Goal: Information Seeking & Learning: Find specific fact

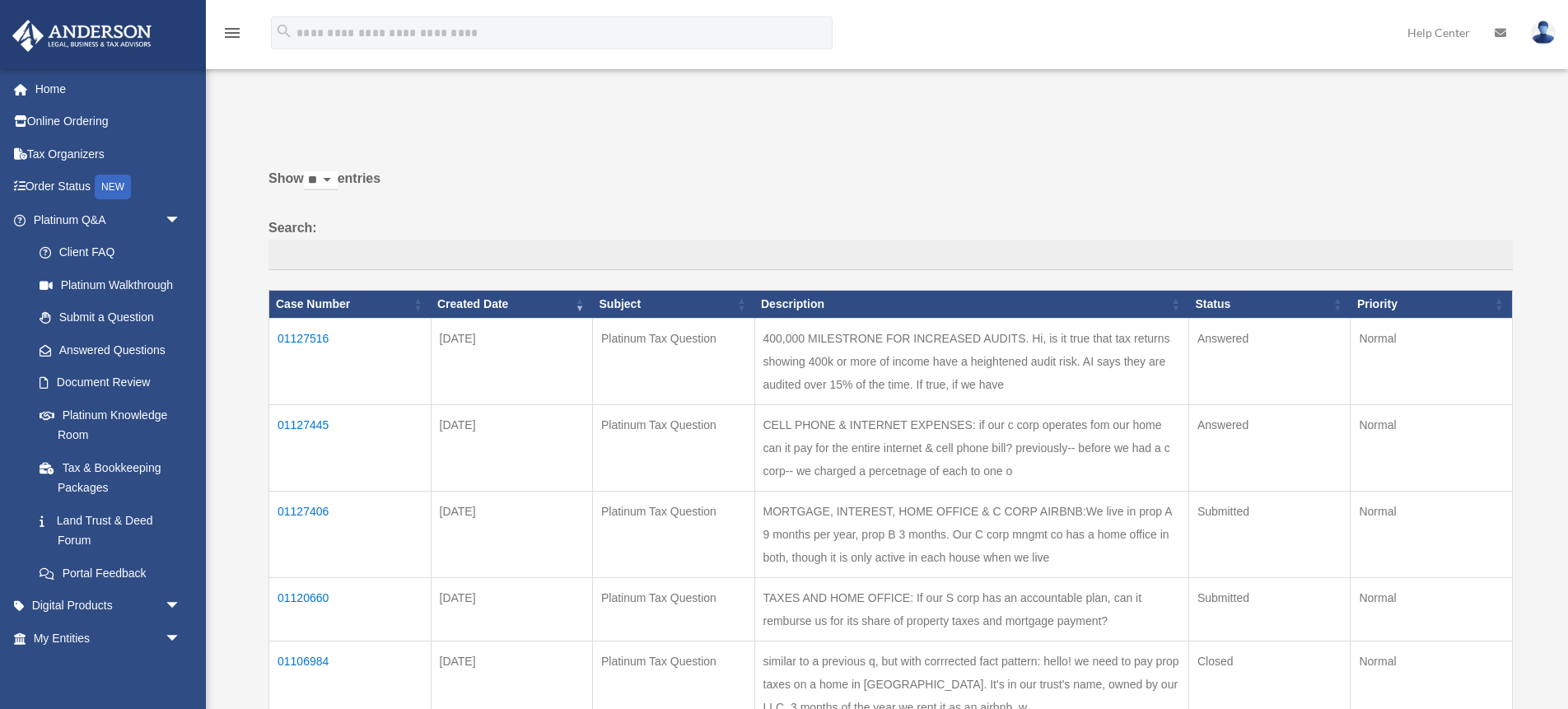
click at [307, 421] on td "01127445" at bounding box center [350, 447] width 162 height 87
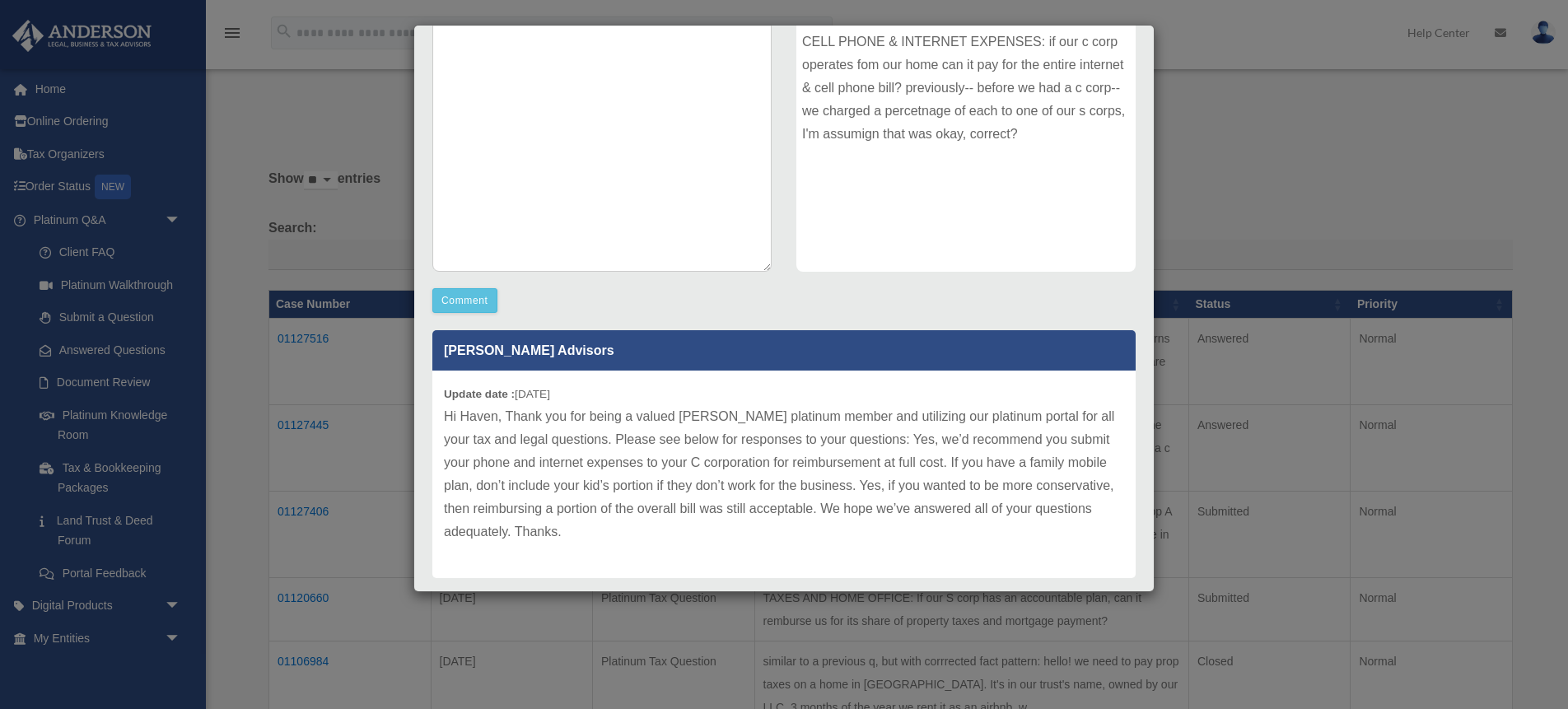
scroll to position [219, 0]
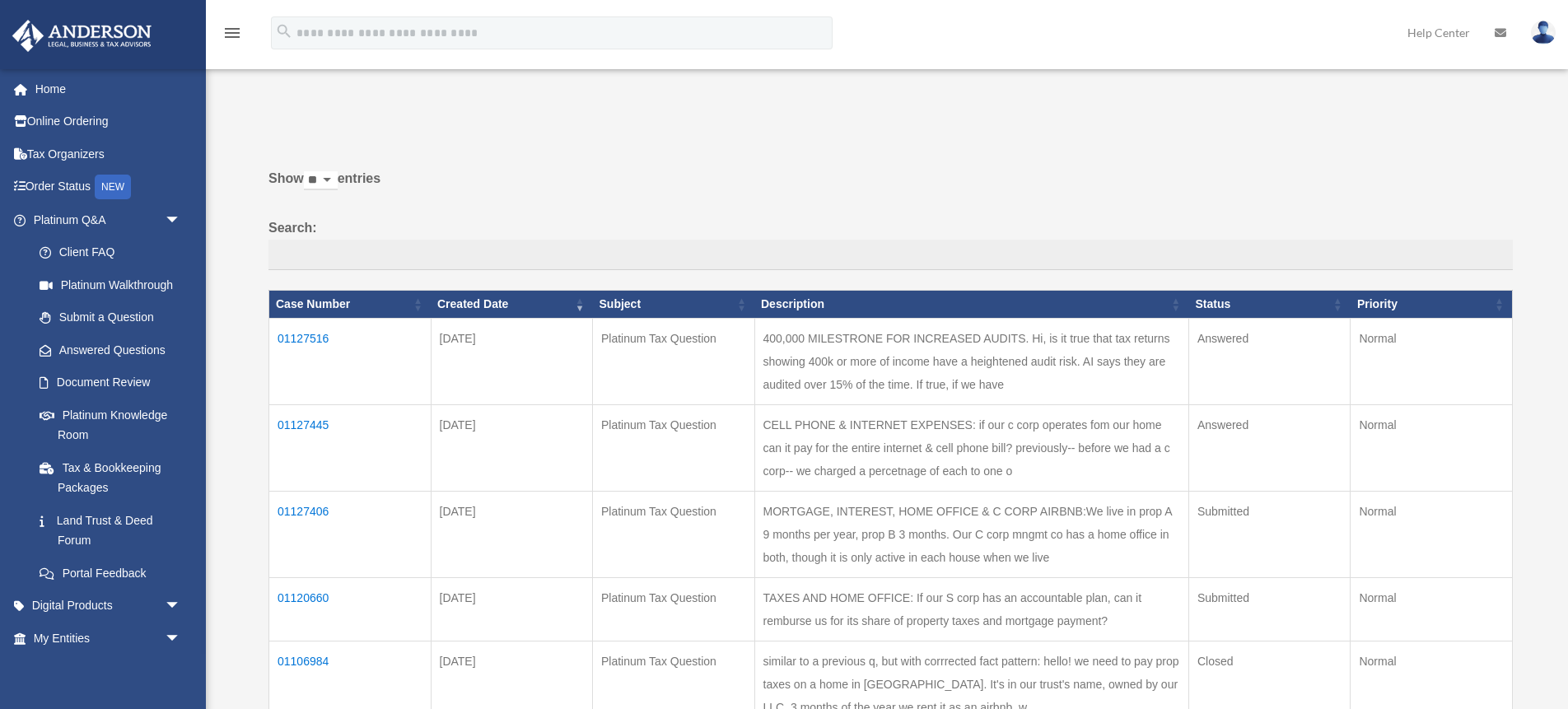
click at [305, 420] on td "01127445" at bounding box center [350, 447] width 162 height 87
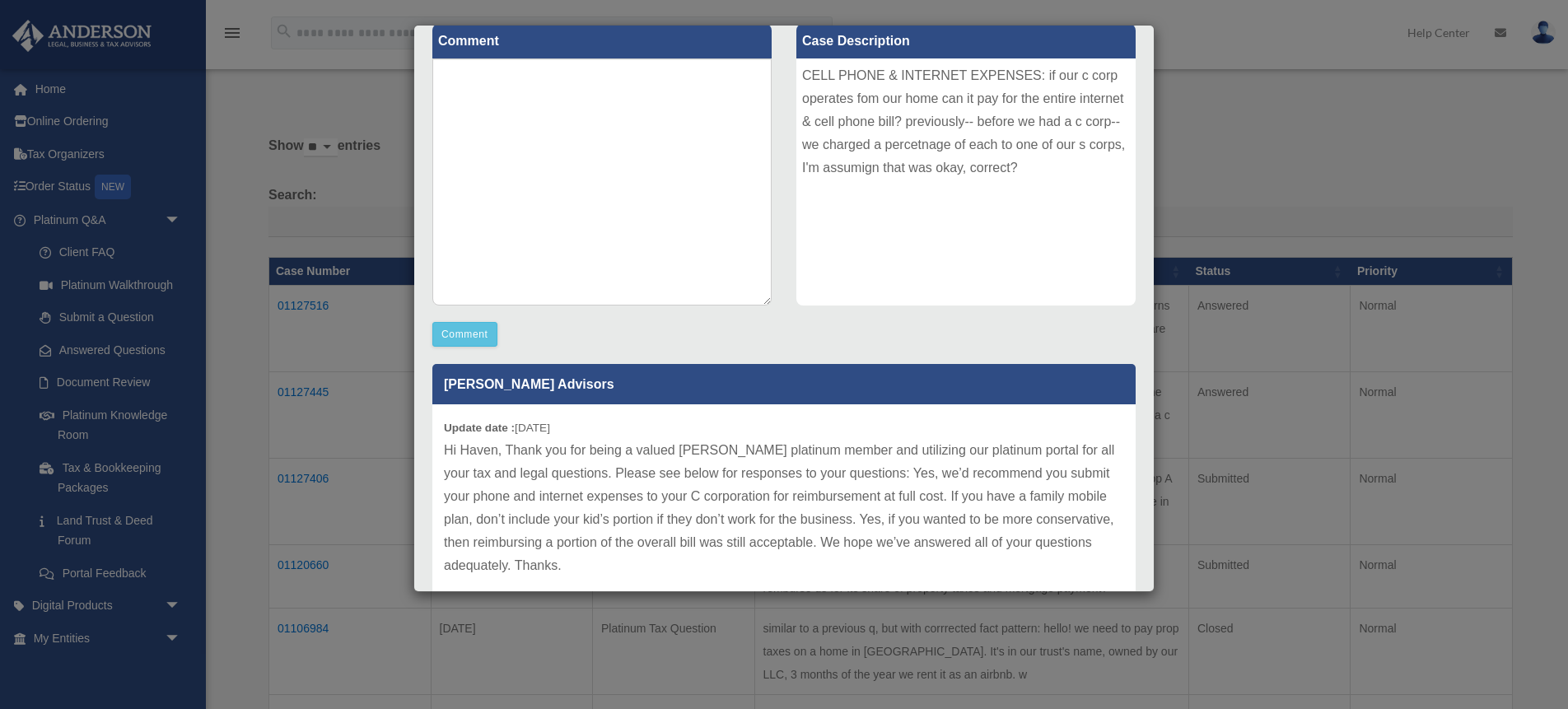
scroll to position [243, 0]
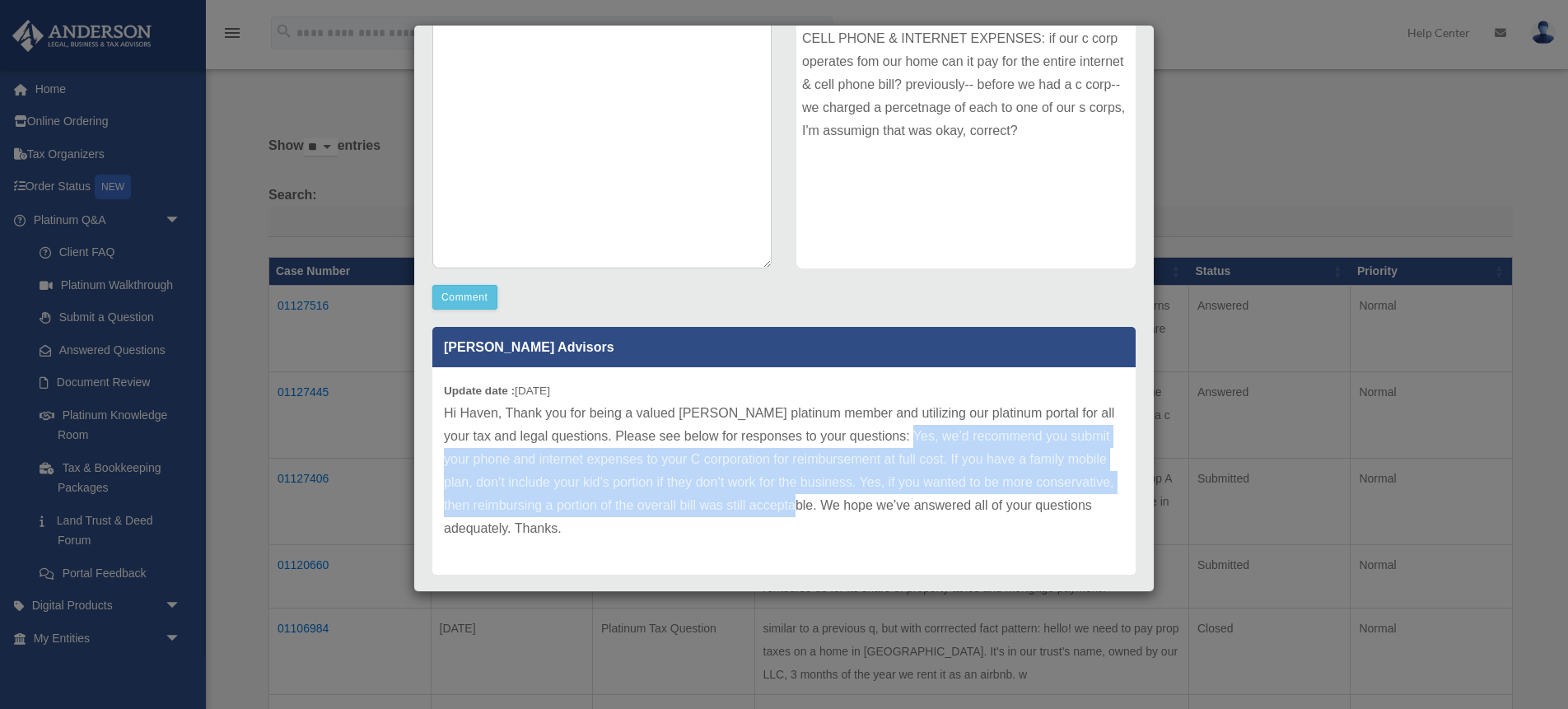
drag, startPoint x: 891, startPoint y: 437, endPoint x: 790, endPoint y: 505, distance: 121.8
click at [790, 505] on p "Hi Haven, Thank you for being a valued [PERSON_NAME] platinum member and utiliz…" at bounding box center [784, 471] width 681 height 139
copy p "we’d recommend you submit your phone and internet expenses to your C corporatio…"
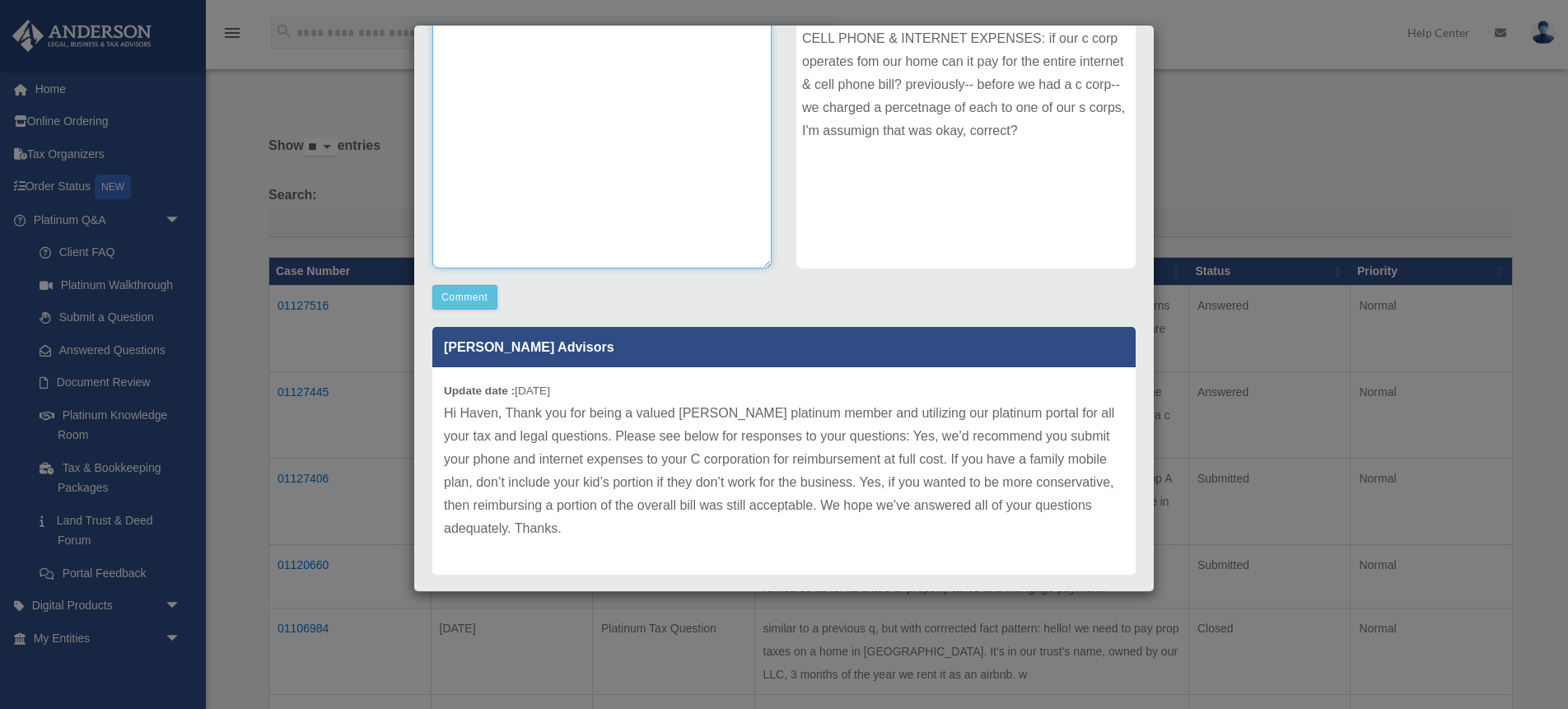
click at [590, 192] on textarea at bounding box center [602, 145] width 340 height 247
type textarea "**********"
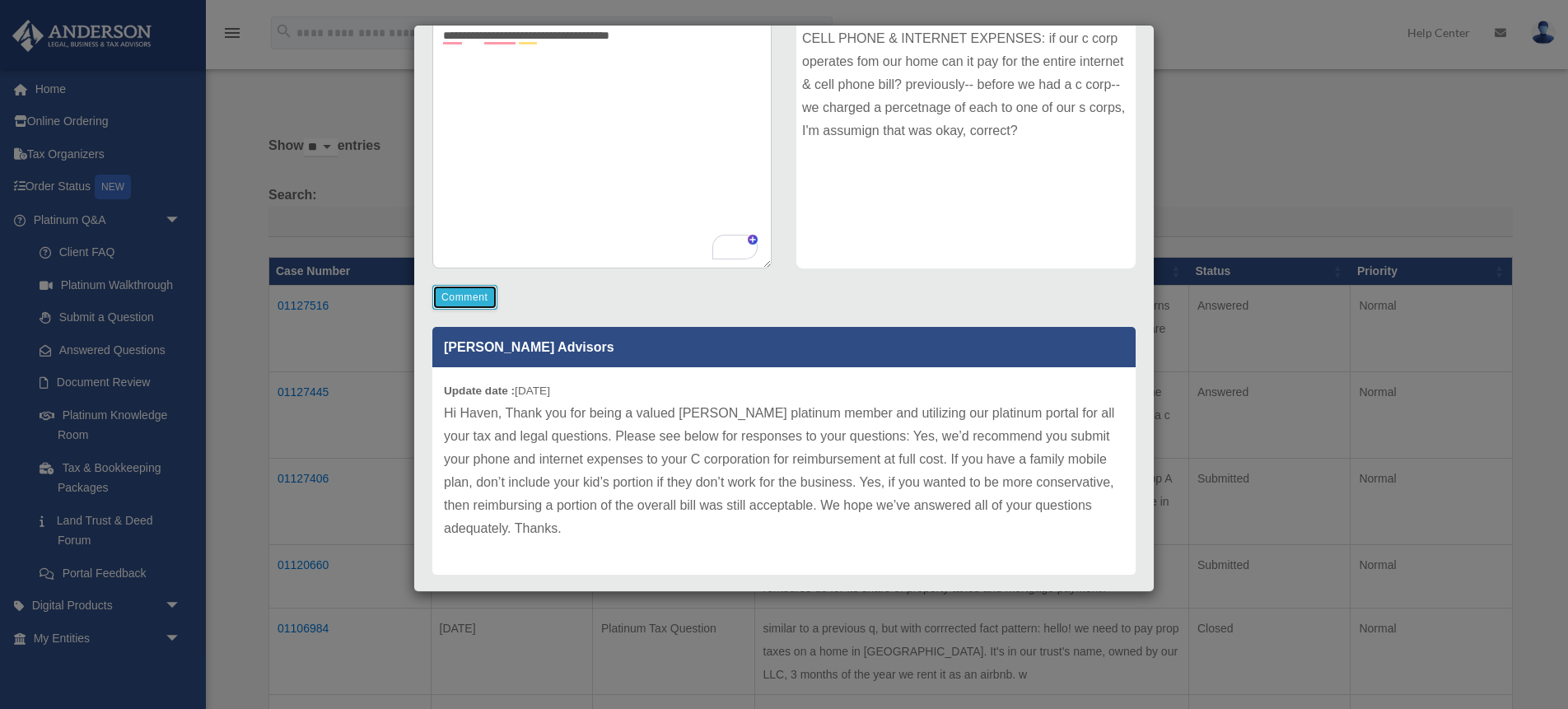
click at [475, 297] on button "Comment" at bounding box center [464, 297] width 65 height 25
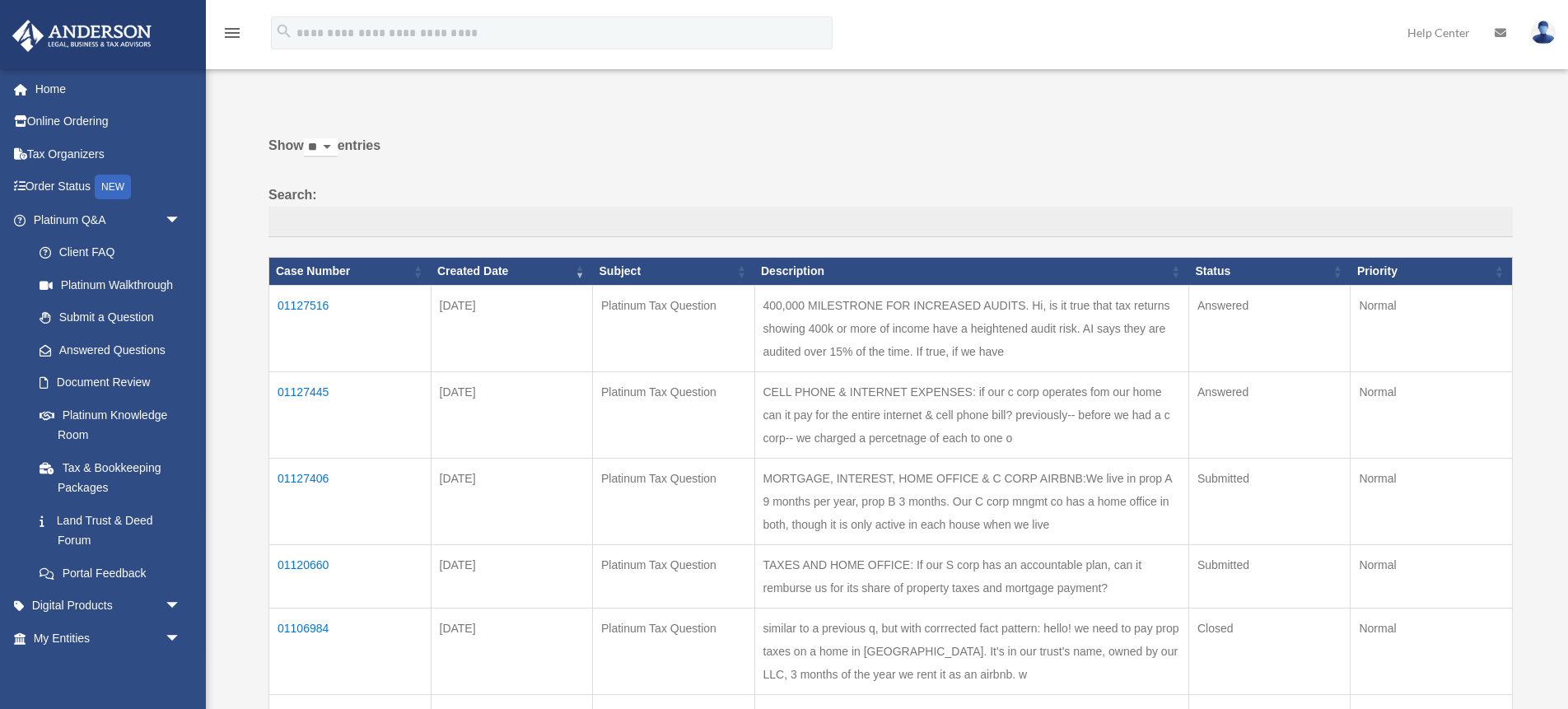
click at [289, 307] on td "01127516" at bounding box center [350, 329] width 162 height 87
click at [310, 302] on td "01127516" at bounding box center [350, 329] width 162 height 87
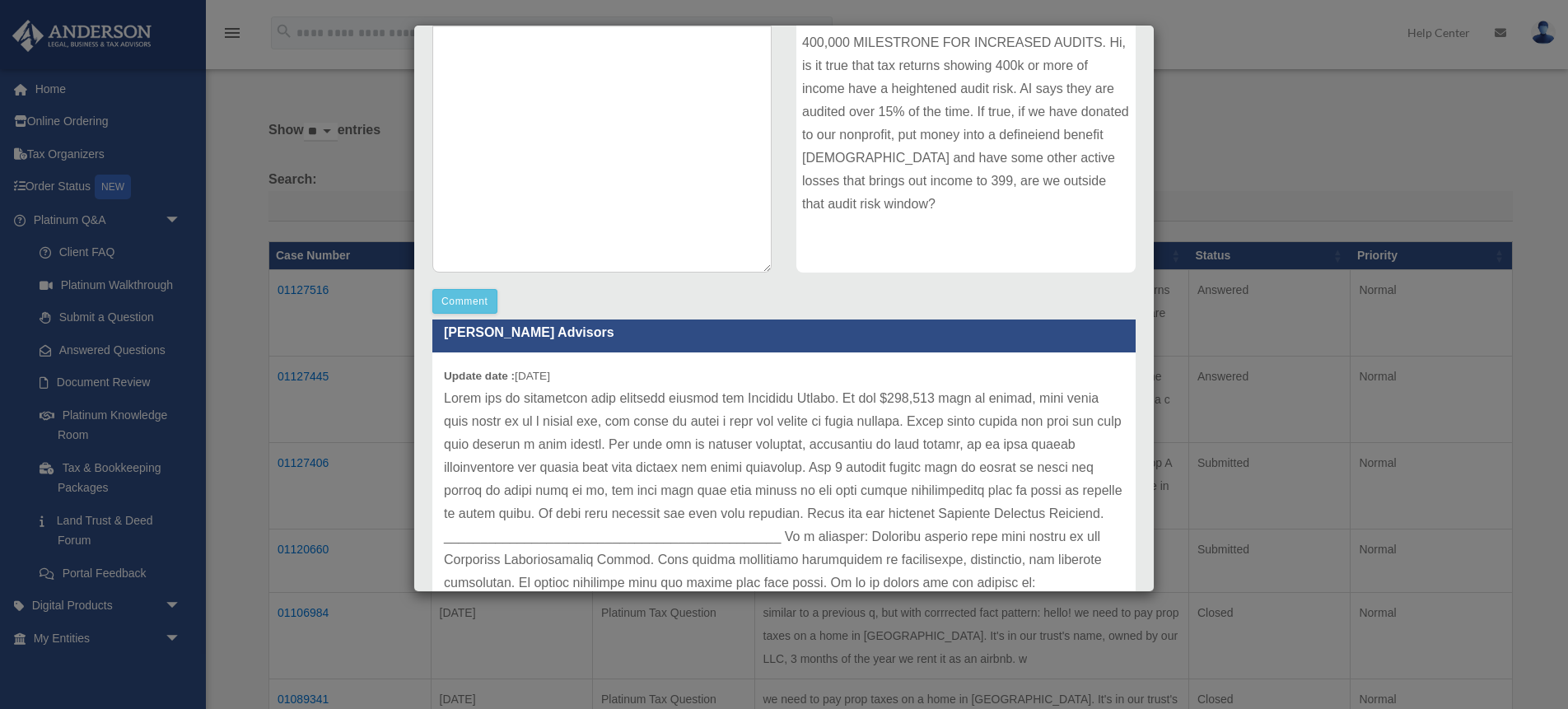
scroll to position [23, 0]
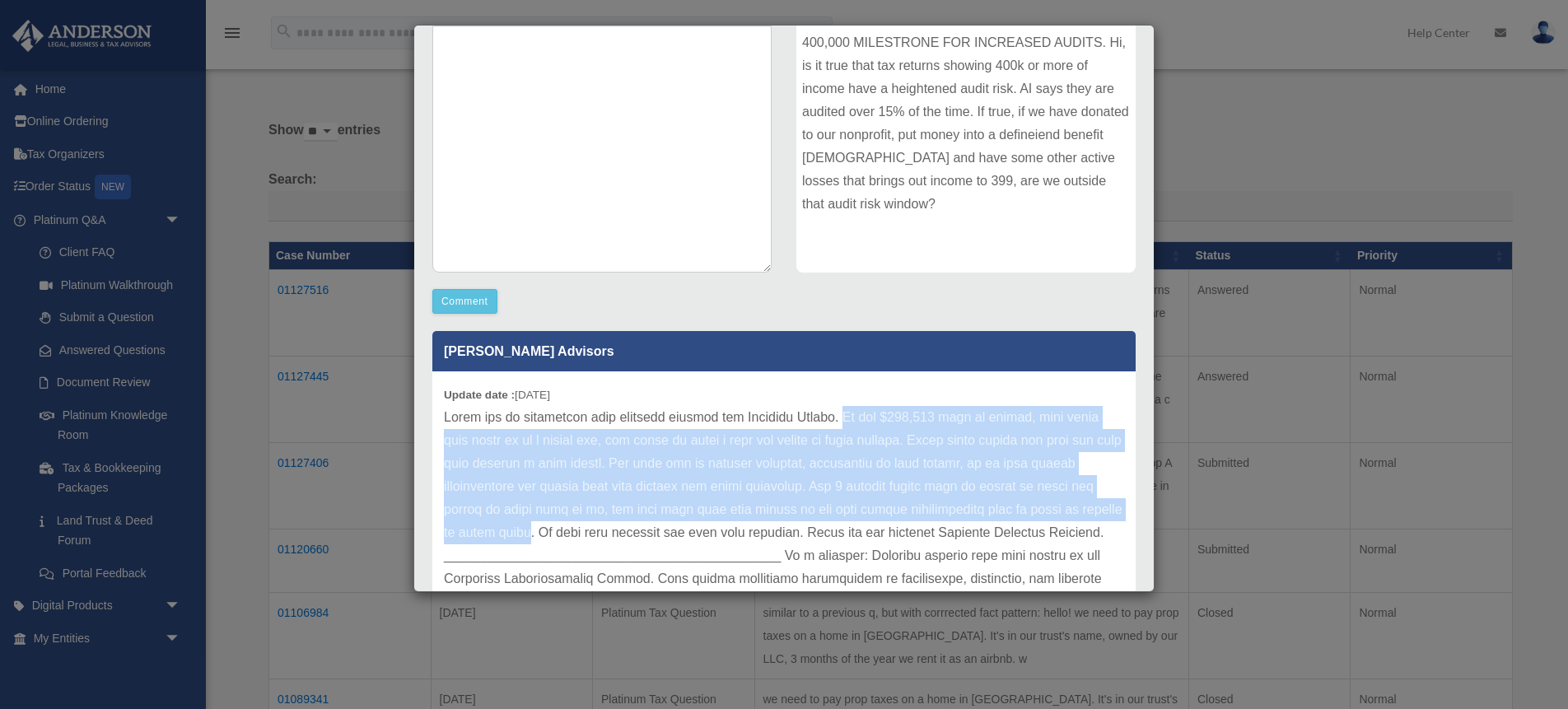
drag, startPoint x: 1089, startPoint y: 509, endPoint x: 837, endPoint y: 417, distance: 268.3
click at [837, 417] on p at bounding box center [784, 521] width 681 height 230
copy p "At the $400,000 mark of income, your audit risk could go up a little bit, but t…"
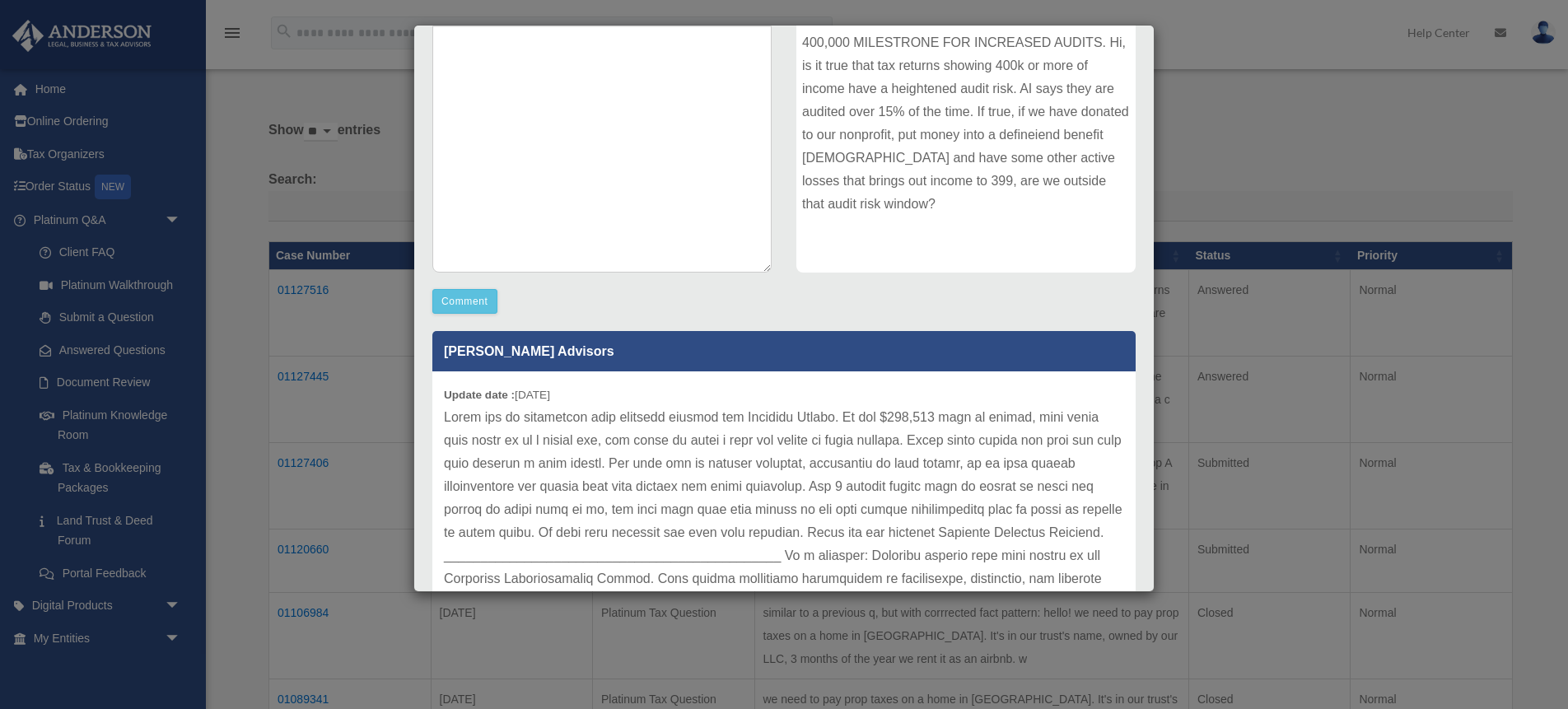
click at [378, 191] on div "Case Detail × Platinum Tax Question Case Number 01127516 Created Date [DATE] St…" at bounding box center [784, 354] width 1568 height 709
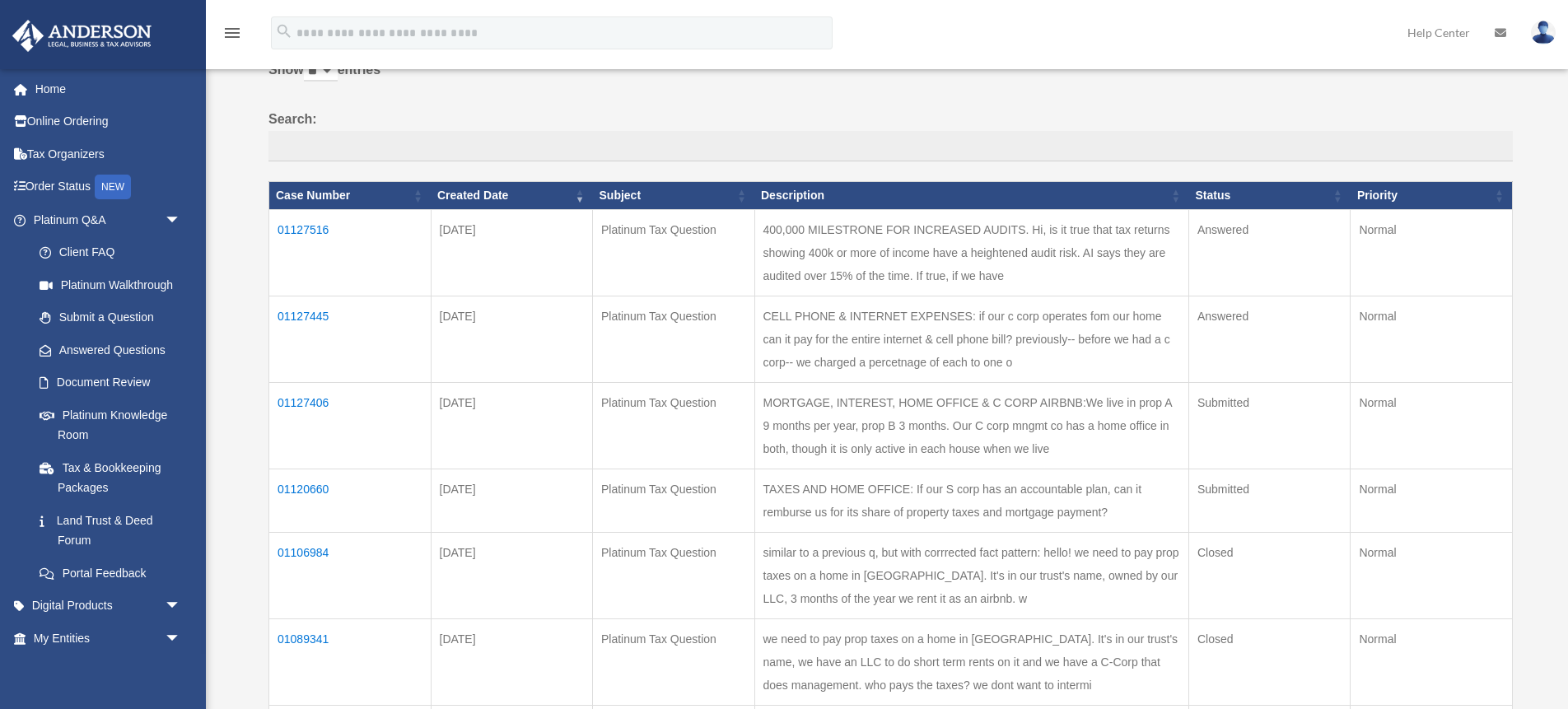
scroll to position [124, 0]
